Goal: Manage account settings

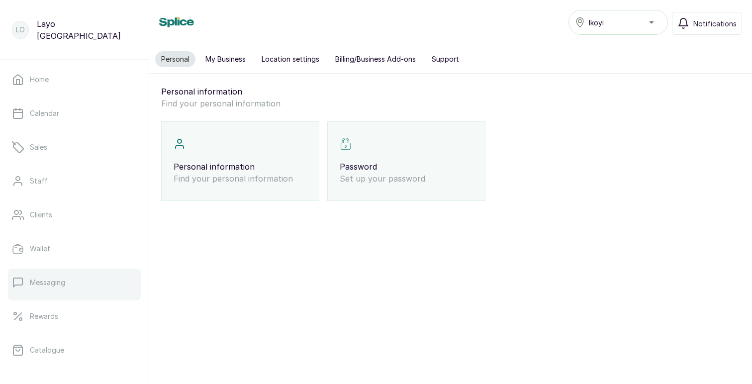
scroll to position [172, 0]
click at [390, 59] on button "Billing/Business Add-ons" at bounding box center [375, 59] width 92 height 16
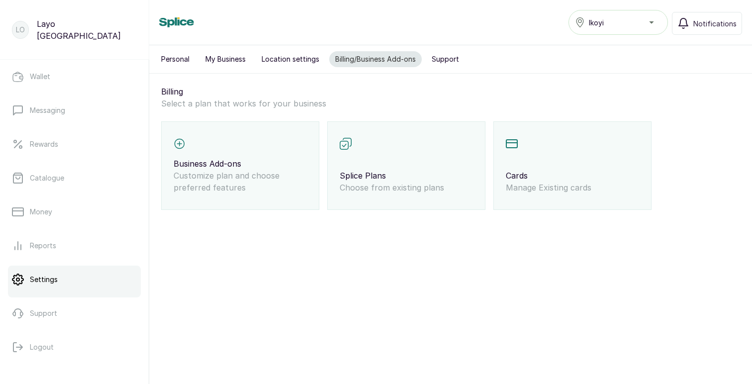
click at [529, 161] on div "Cards Manage Existing cards" at bounding box center [572, 165] width 158 height 89
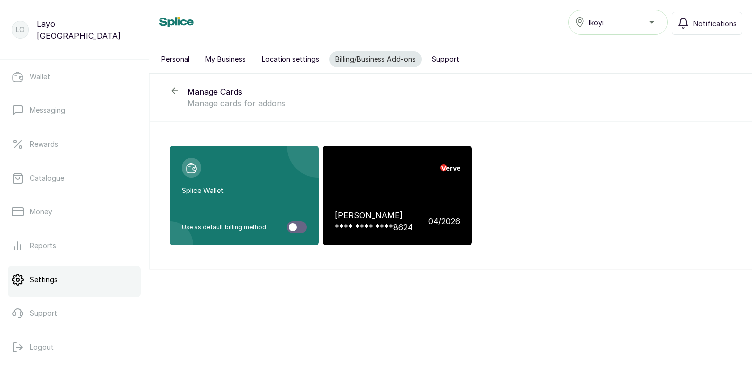
click at [423, 179] on div "Layo Ogunbanwo **** **** **** 8624 04 / 2026" at bounding box center [397, 195] width 149 height 99
click at [394, 197] on icon at bounding box center [397, 195] width 18 height 20
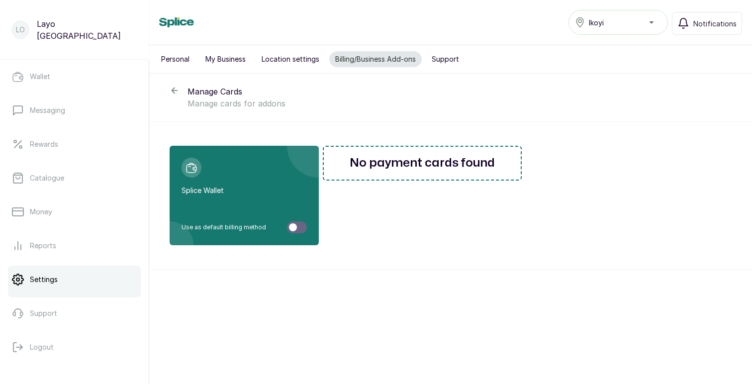
click at [613, 27] on div "Ikoyi" at bounding box center [618, 22] width 87 height 12
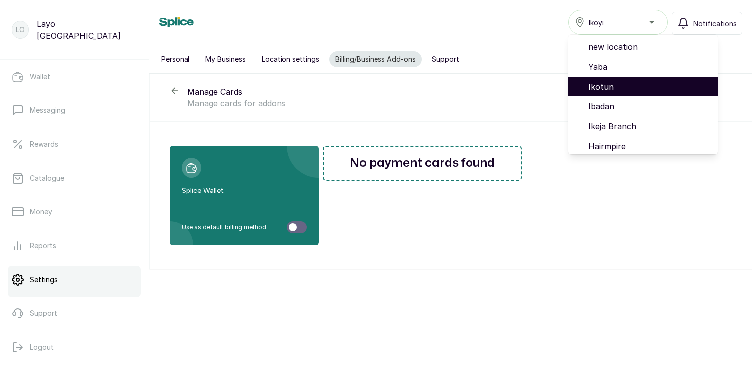
scroll to position [84, 0]
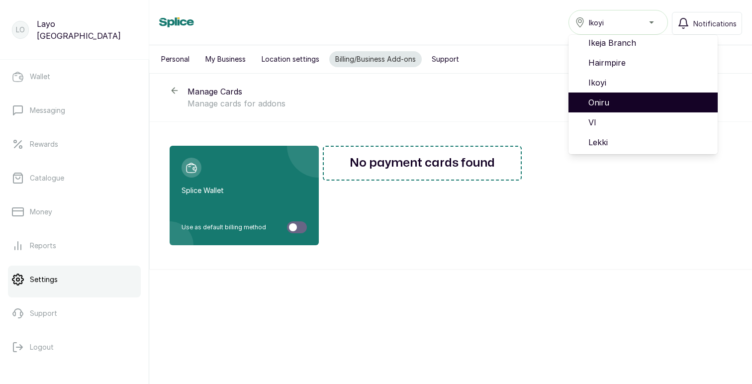
click at [606, 104] on span "Oniru" at bounding box center [648, 102] width 121 height 12
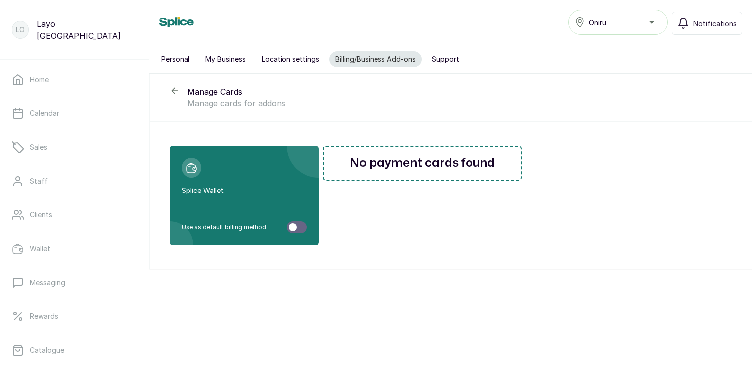
click at [631, 24] on div "Oniru" at bounding box center [618, 22] width 87 height 12
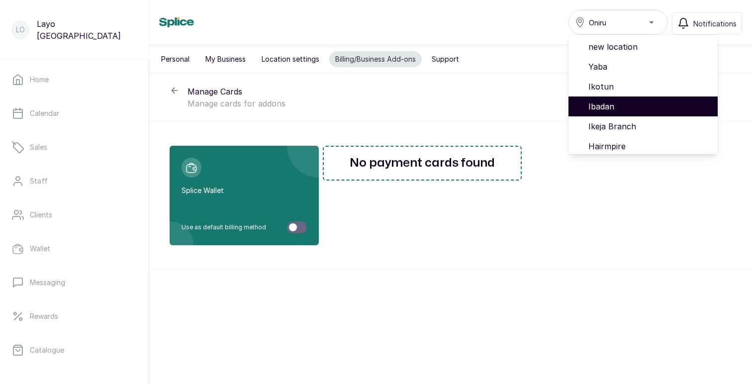
scroll to position [84, 0]
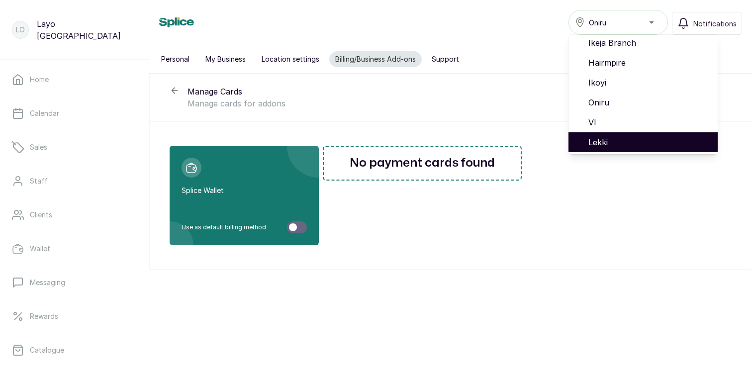
click at [611, 144] on span "Lekki" at bounding box center [648, 142] width 121 height 12
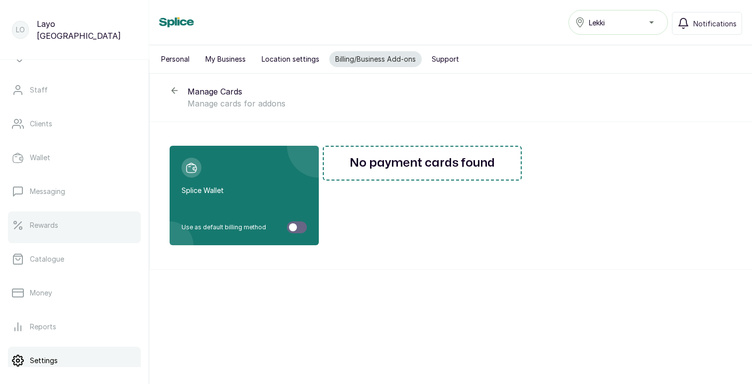
scroll to position [172, 0]
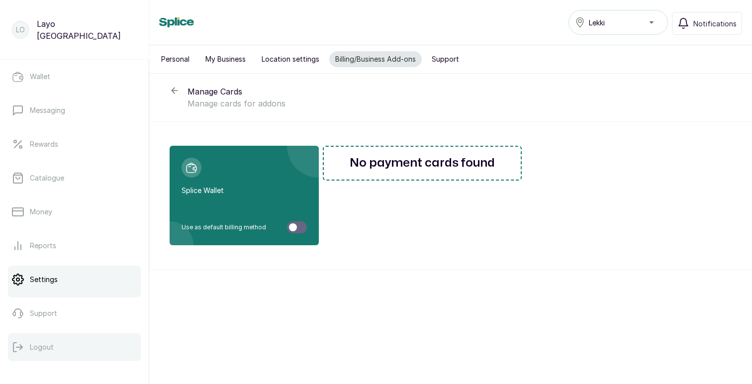
click at [53, 347] on button "Logout" at bounding box center [74, 347] width 133 height 28
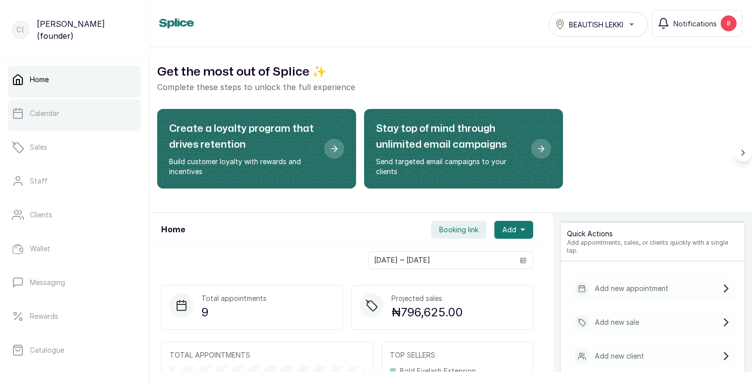
click at [80, 114] on link "Calendar" at bounding box center [74, 113] width 133 height 28
